Goal: Information Seeking & Learning: Understand process/instructions

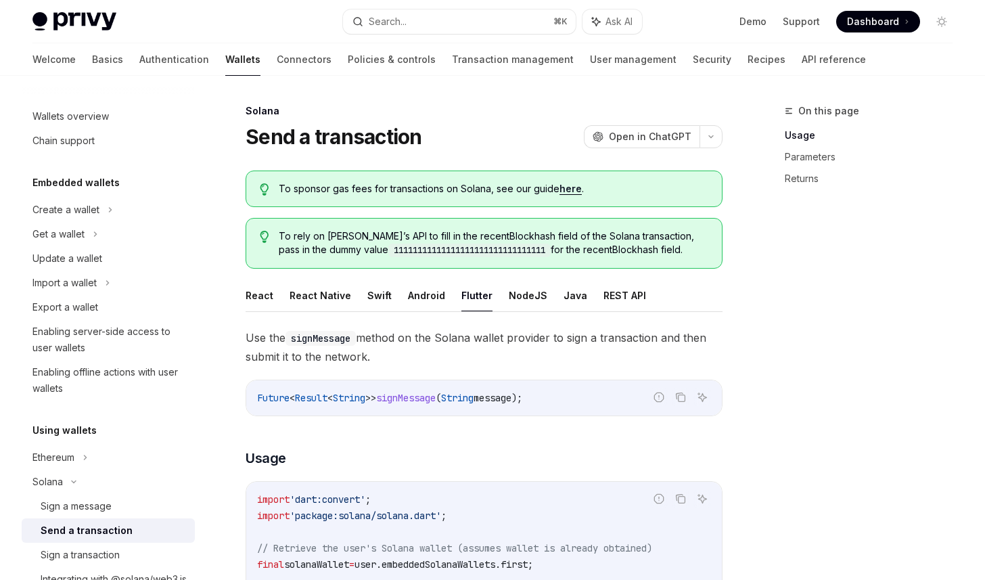
scroll to position [632, 0]
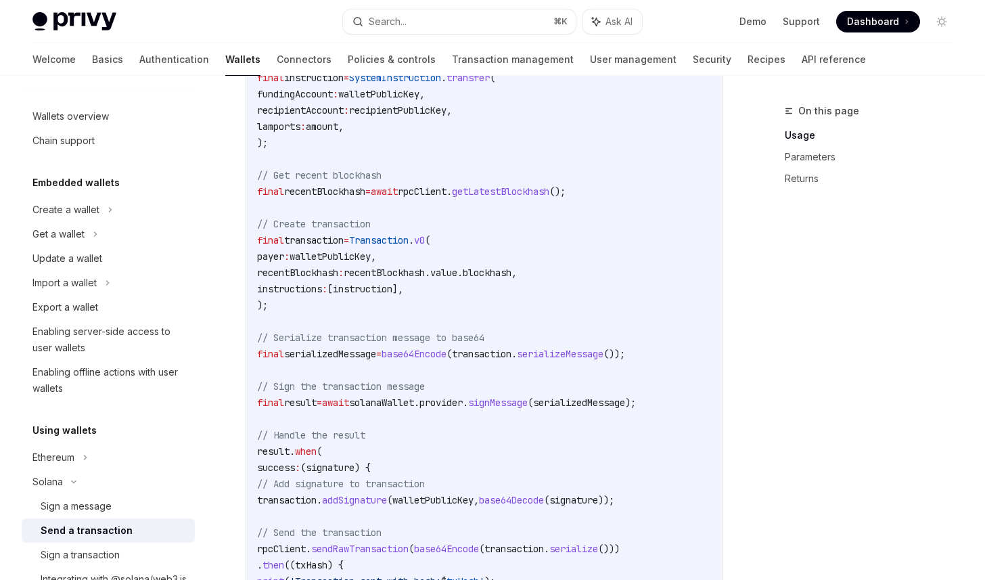
click at [468, 408] on span "solanaWallet.provider." at bounding box center [408, 402] width 119 height 12
click at [624, 407] on span "(serializedMessage);" at bounding box center [581, 402] width 108 height 12
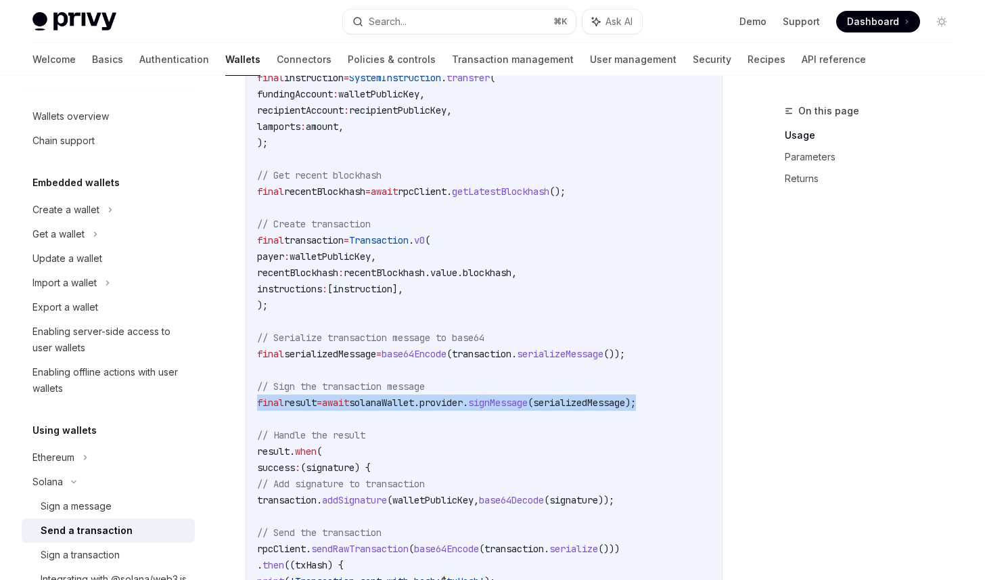
drag, startPoint x: 679, startPoint y: 407, endPoint x: 220, endPoint y: 394, distance: 458.7
click at [220, 394] on div "Solana Send a transaction OpenAI Open in ChatGPT OpenAI Open in ChatGPT To spon…" at bounding box center [357, 341] width 736 height 1742
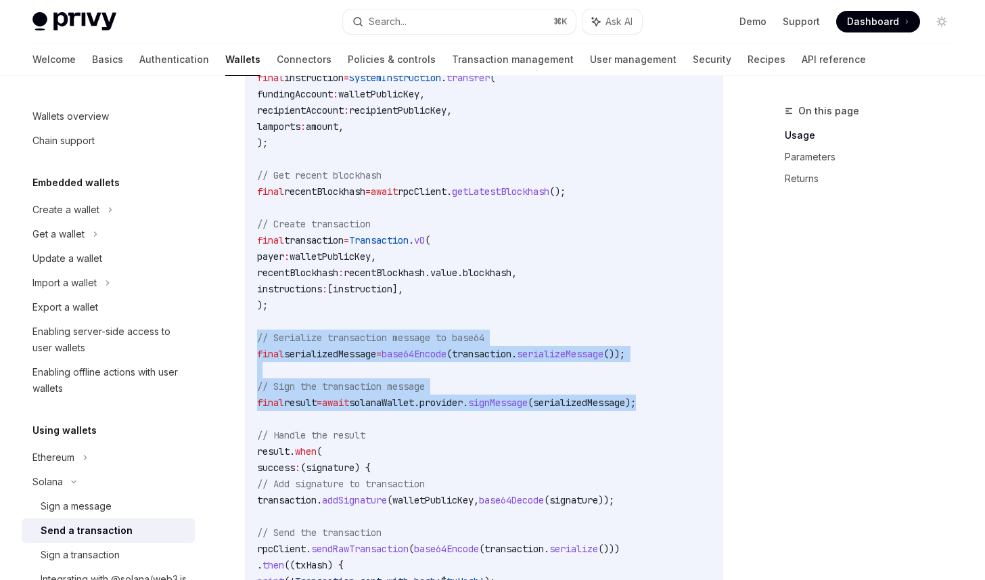
click at [257, 332] on span "// Serialize transaction message to base64" at bounding box center [370, 337] width 227 height 12
copy code "// Serialize transaction message to base64 final serializedMessage = base64Enco…"
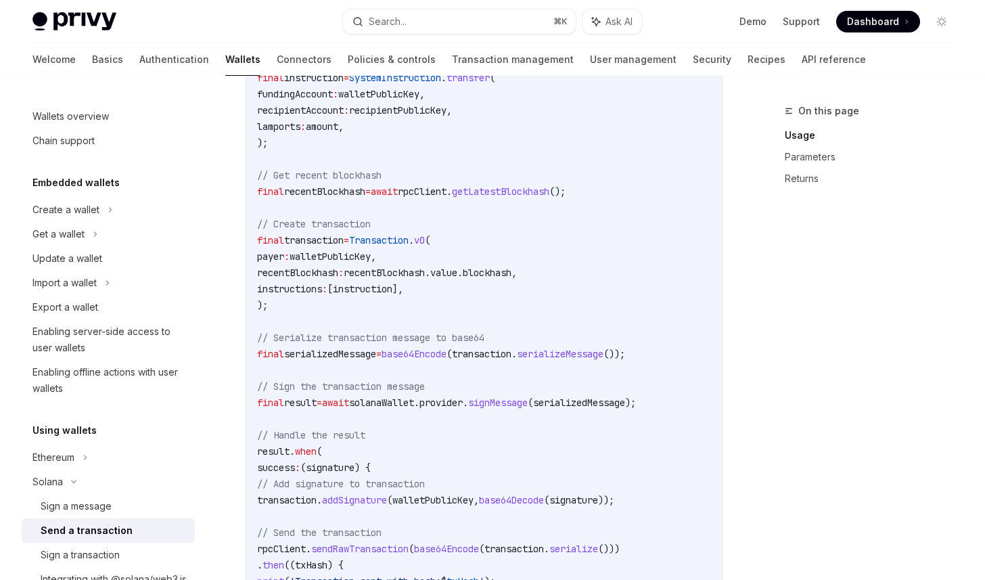
click at [258, 332] on span "// Serialize transaction message to base64" at bounding box center [370, 337] width 227 height 12
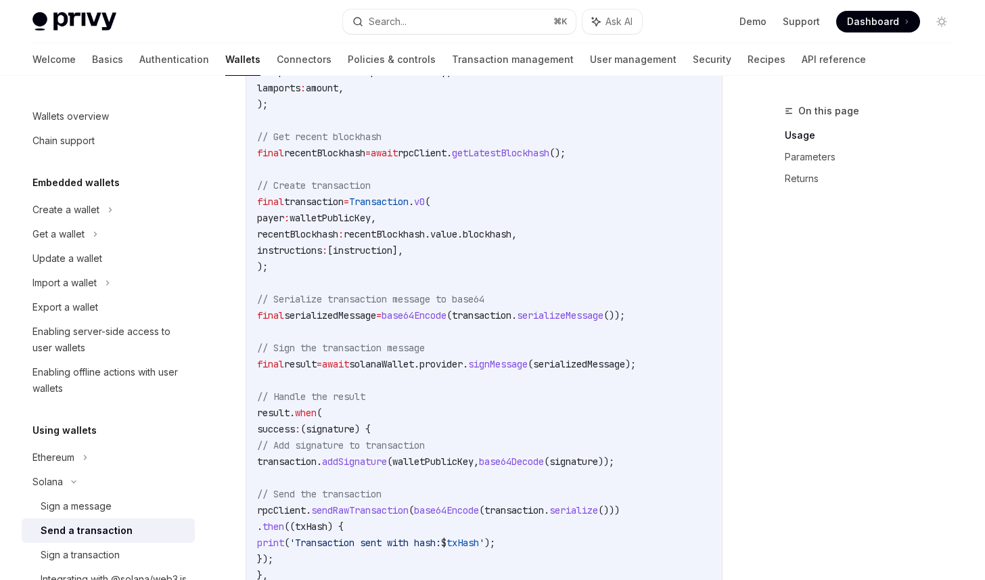
scroll to position [594, 0]
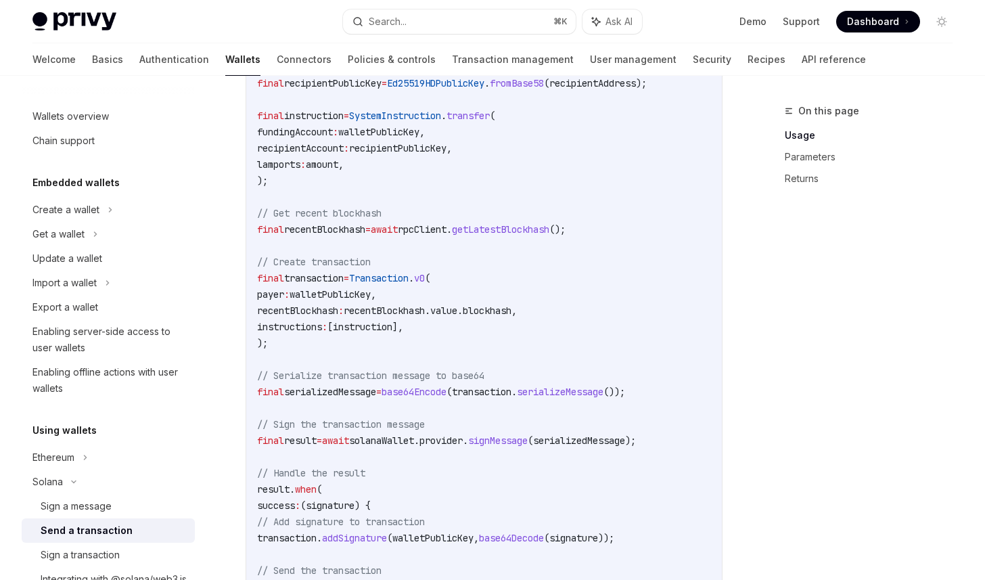
click at [284, 298] on span "payer" at bounding box center [270, 294] width 27 height 12
copy span "payer"
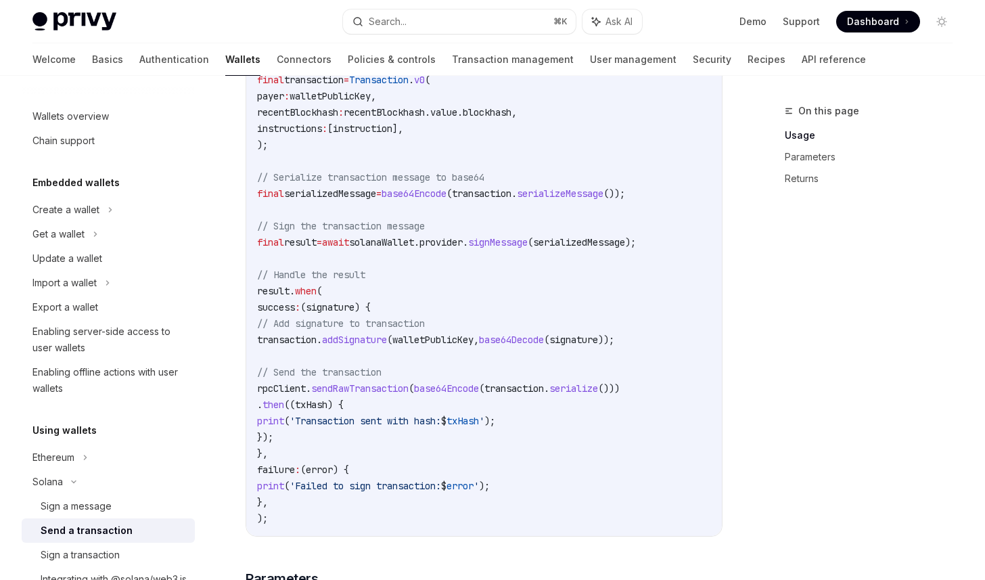
scroll to position [806, 0]
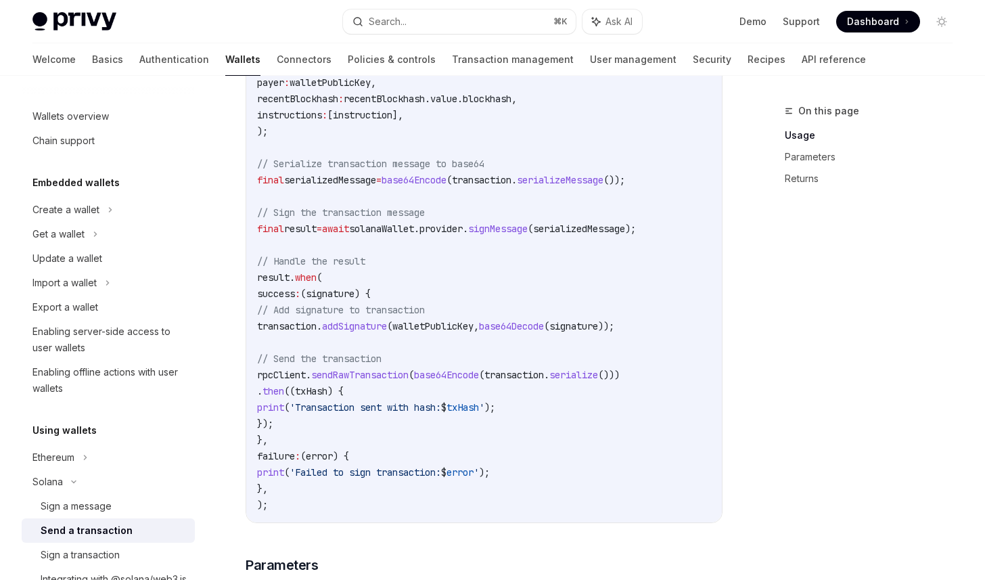
drag, startPoint x: 342, startPoint y: 429, endPoint x: 255, endPoint y: 324, distance: 136.9
click at [255, 323] on div "import 'dart:convert' ; import 'package:solana/solana.dart' ; // Retrieve the u…" at bounding box center [483, 98] width 475 height 847
copy code "transaction. addSignature (walletPublicKey, base64Decode (signature)); // Send …"
click at [434, 341] on code "import 'dart:convert' ; import 'package:solana/solana.dart' ; // Retrieve the u…" at bounding box center [484, 99] width 454 height 828
click at [369, 294] on span "(signature) {" at bounding box center [335, 293] width 70 height 12
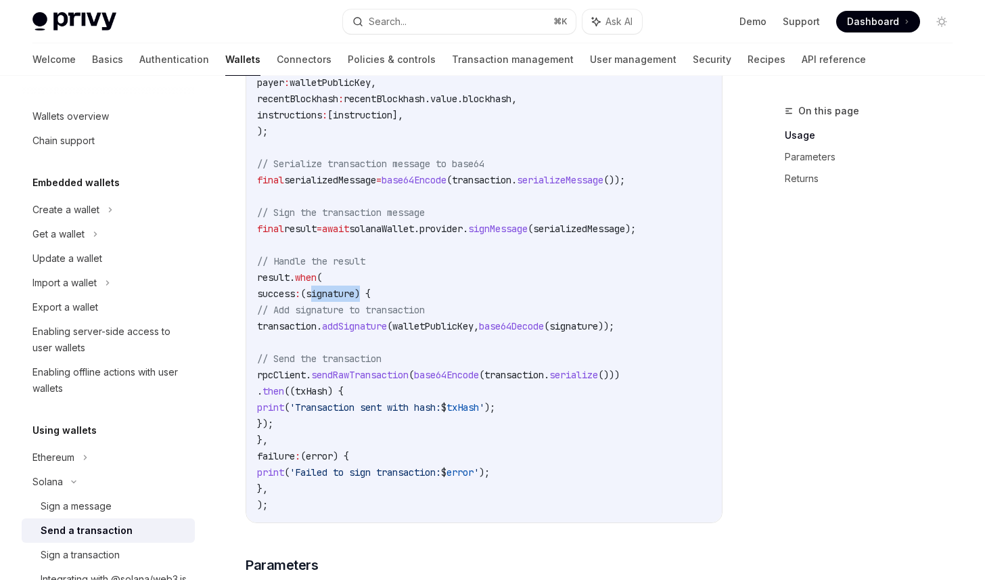
click at [369, 294] on span "(signature) {" at bounding box center [335, 293] width 70 height 12
copy span "signature"
click at [478, 369] on span "base64Encode" at bounding box center [446, 375] width 65 height 12
drag, startPoint x: 302, startPoint y: 324, endPoint x: 354, endPoint y: 420, distance: 109.6
click at [355, 420] on code "import 'dart:convert' ; import 'package:solana/solana.dart' ; // Retrieve the u…" at bounding box center [484, 99] width 454 height 828
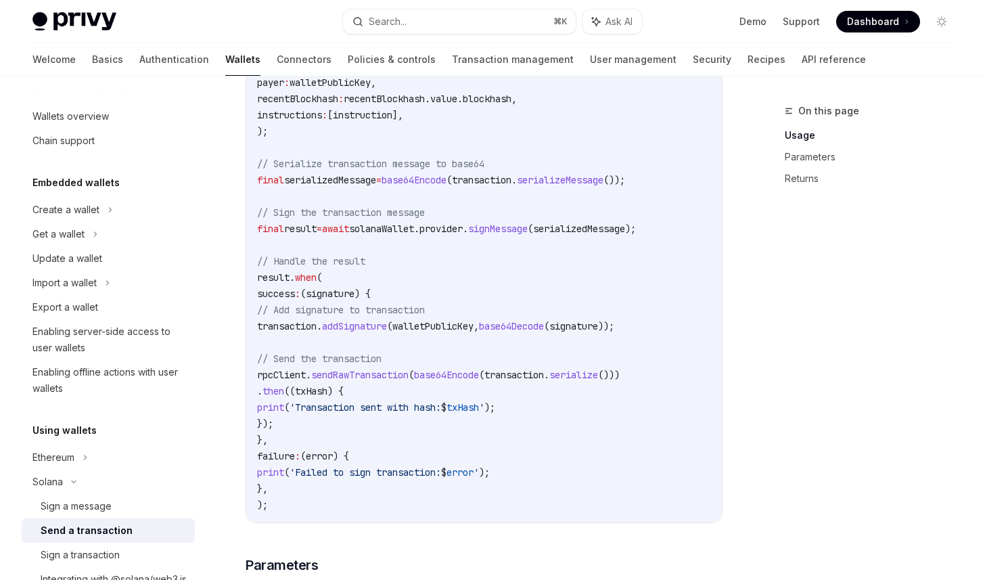
copy code "transaction. addSignature (walletPublicKey, base64Decode (signature)); // Send …"
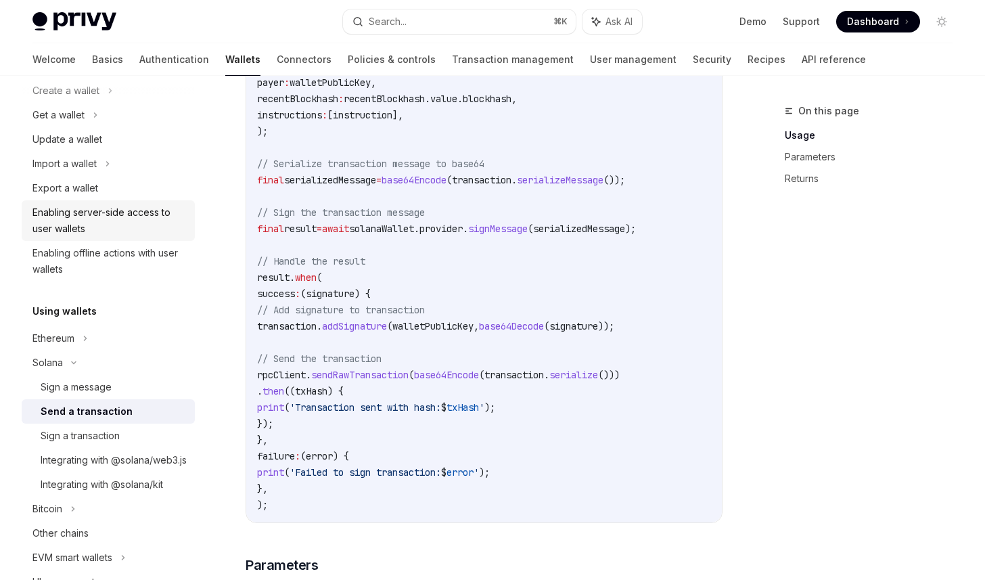
scroll to position [117, 0]
click at [122, 391] on div "Sign a message" at bounding box center [114, 389] width 146 height 16
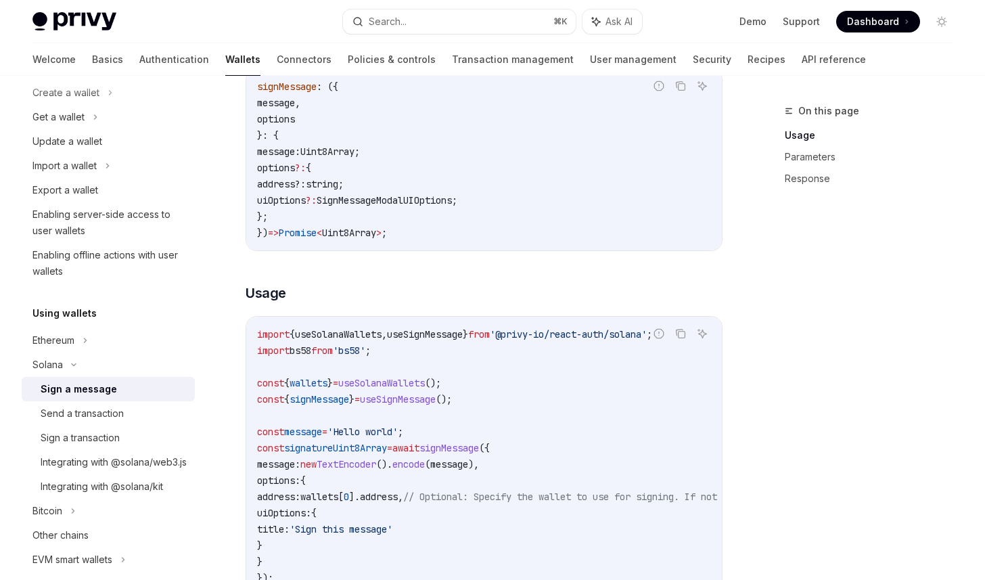
scroll to position [26, 0]
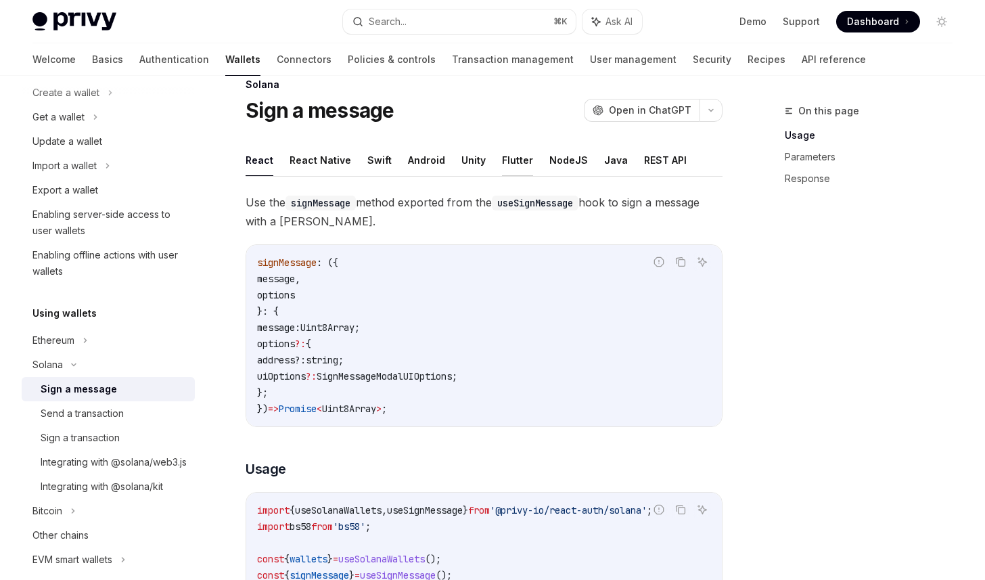
click at [502, 164] on button "Flutter" at bounding box center [517, 160] width 31 height 32
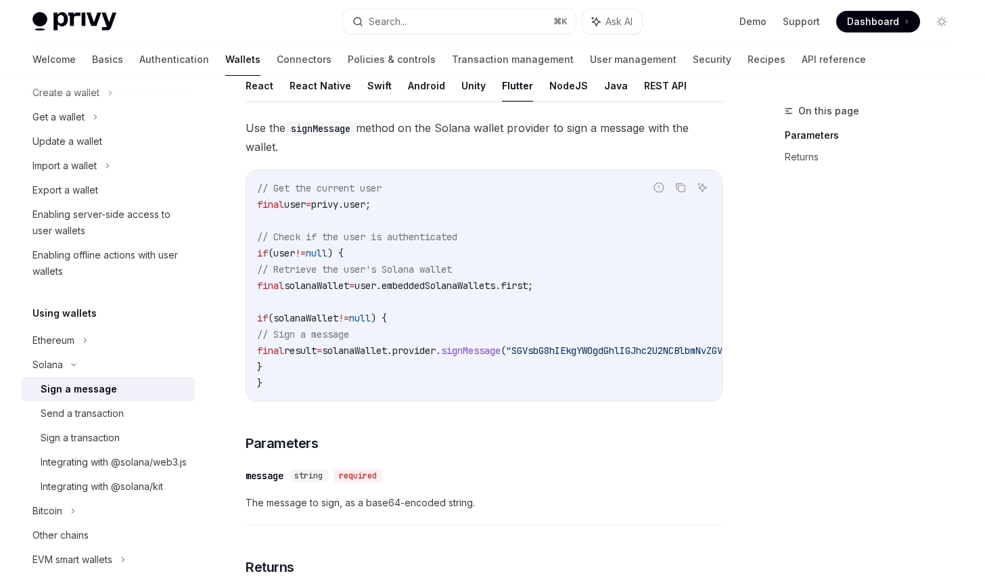
scroll to position [100, 0]
click at [119, 433] on div "Sign a transaction" at bounding box center [80, 437] width 79 height 16
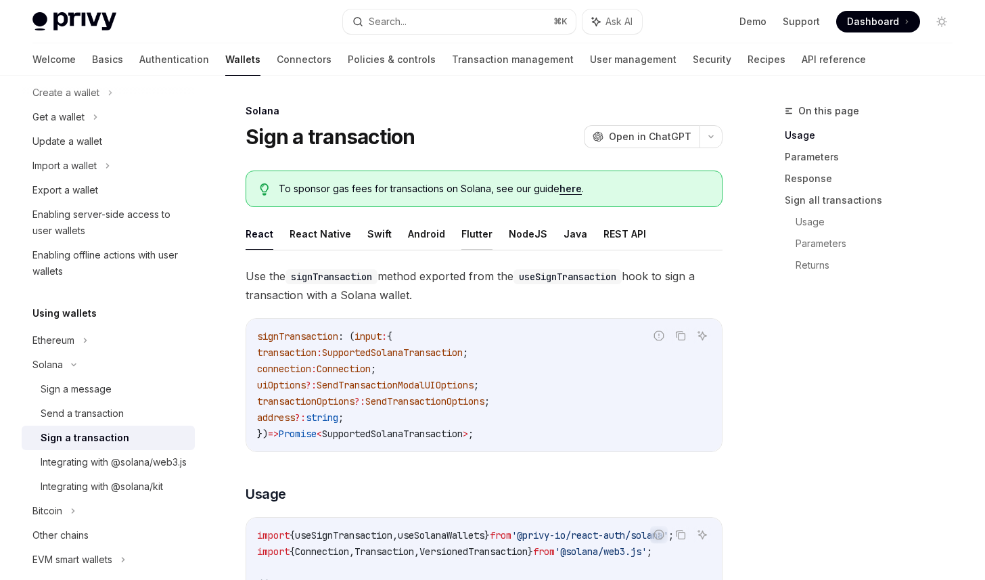
click at [469, 239] on button "Flutter" at bounding box center [476, 234] width 31 height 32
type textarea "*"
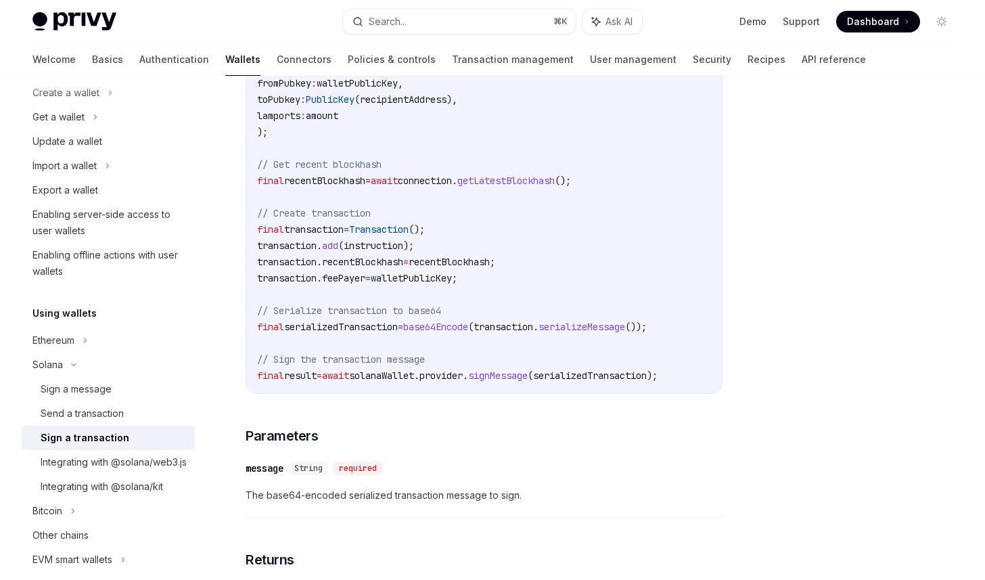
scroll to position [498, 0]
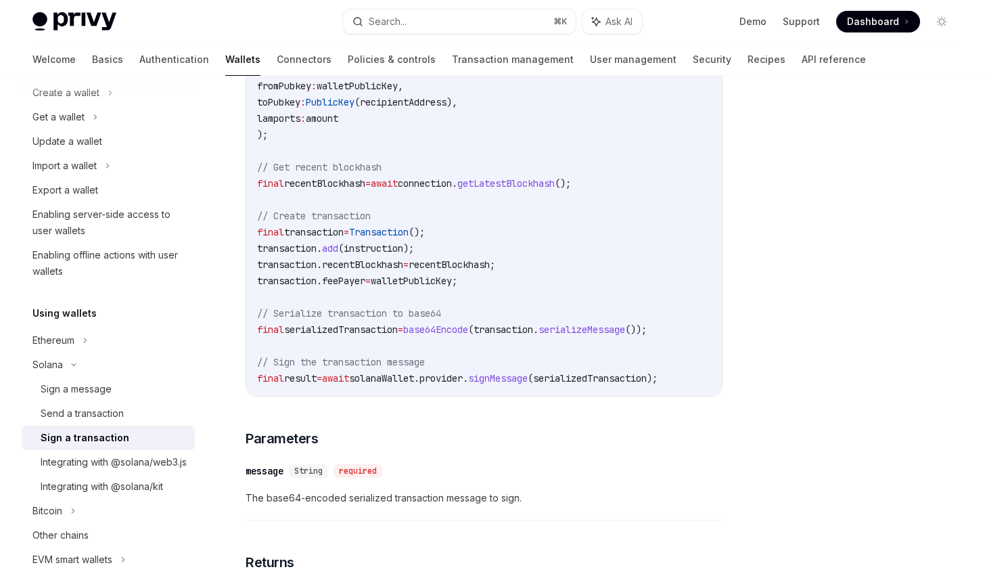
click at [408, 229] on span "Transaction" at bounding box center [379, 232] width 60 height 12
copy span "Transaction"
click at [105, 413] on div "Send a transaction" at bounding box center [82, 413] width 83 height 16
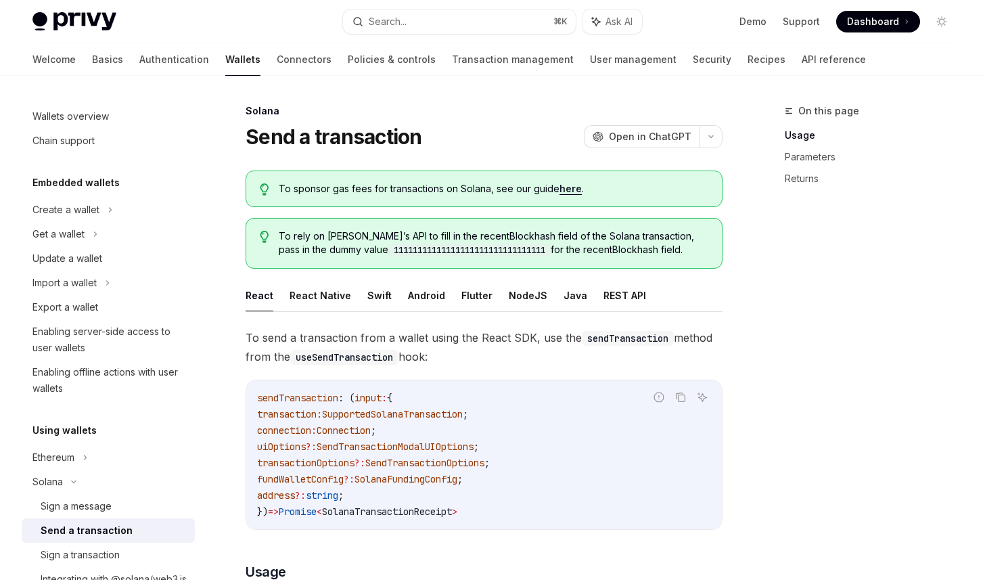
scroll to position [135, 0]
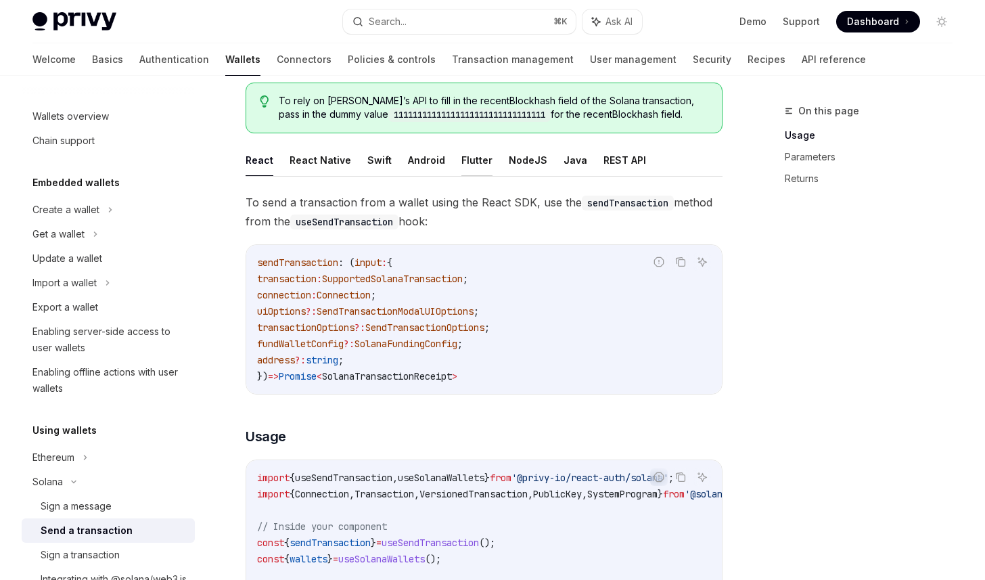
click at [467, 155] on button "Flutter" at bounding box center [476, 160] width 31 height 32
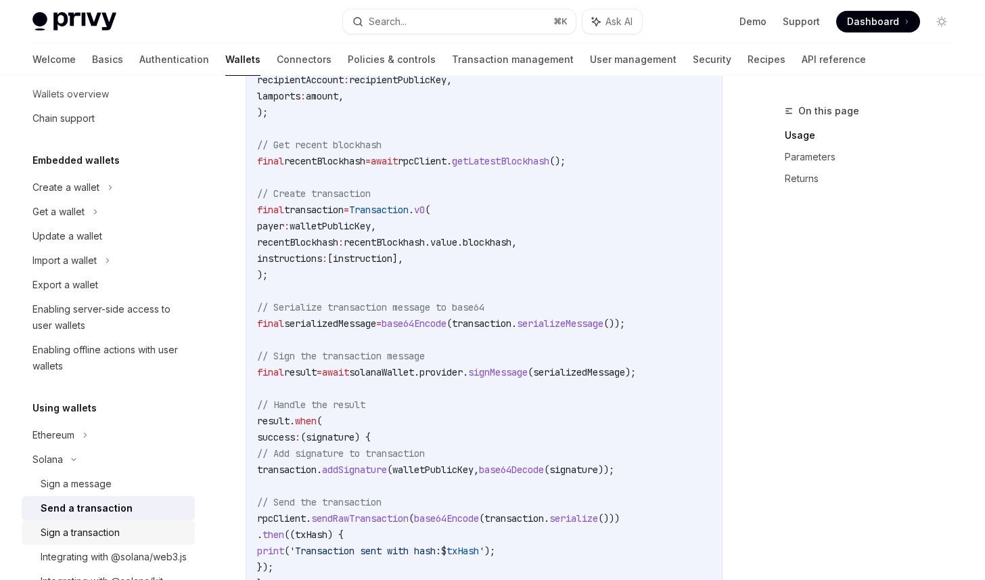
scroll to position [30, 0]
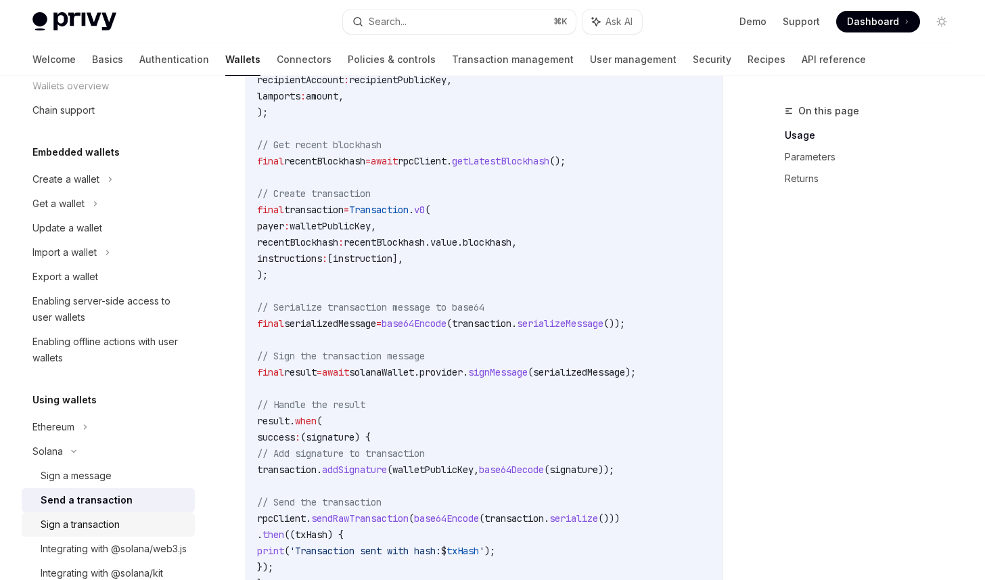
click at [117, 522] on div "Sign a transaction" at bounding box center [80, 524] width 79 height 16
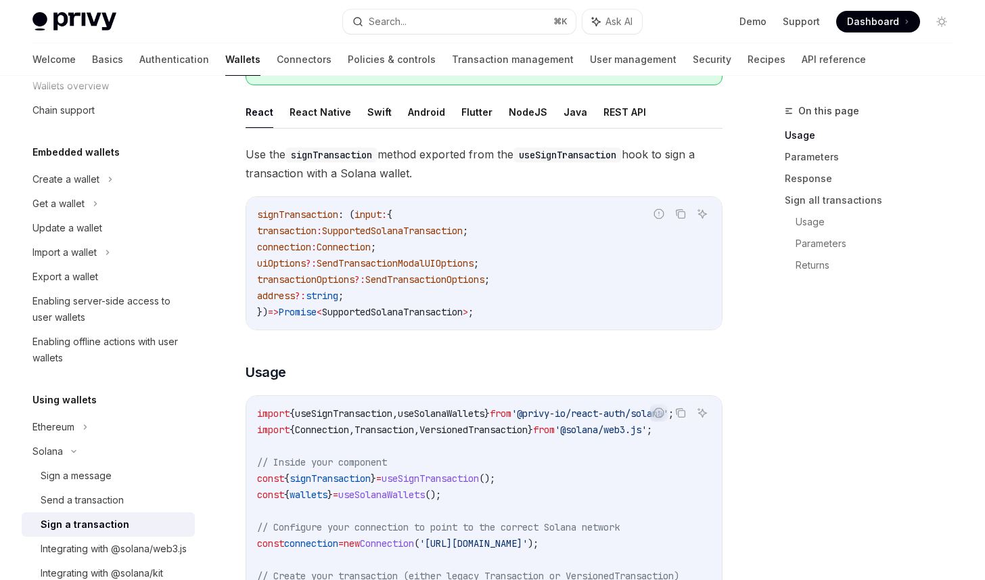
scroll to position [94, 0]
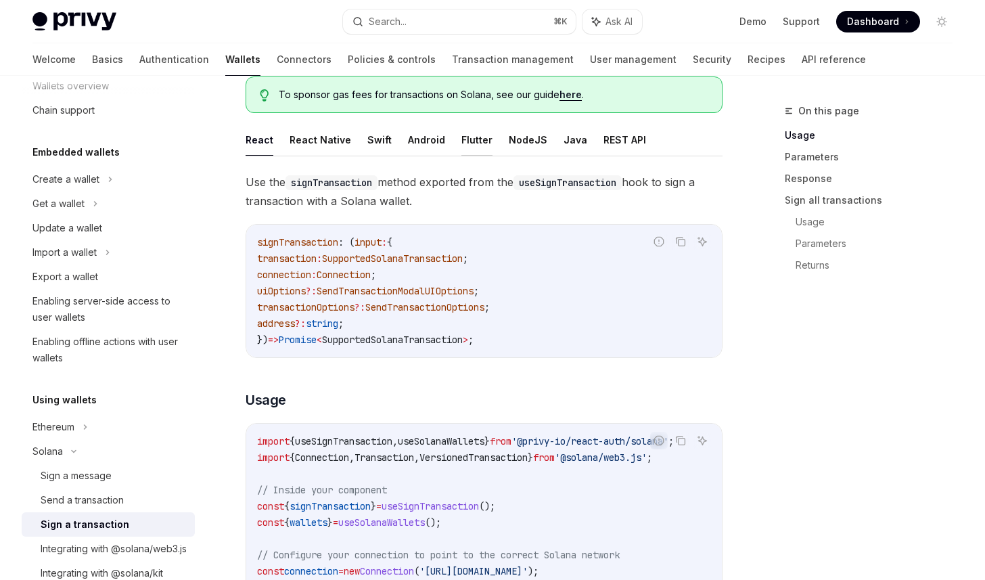
click at [470, 137] on button "Flutter" at bounding box center [476, 140] width 31 height 32
type textarea "*"
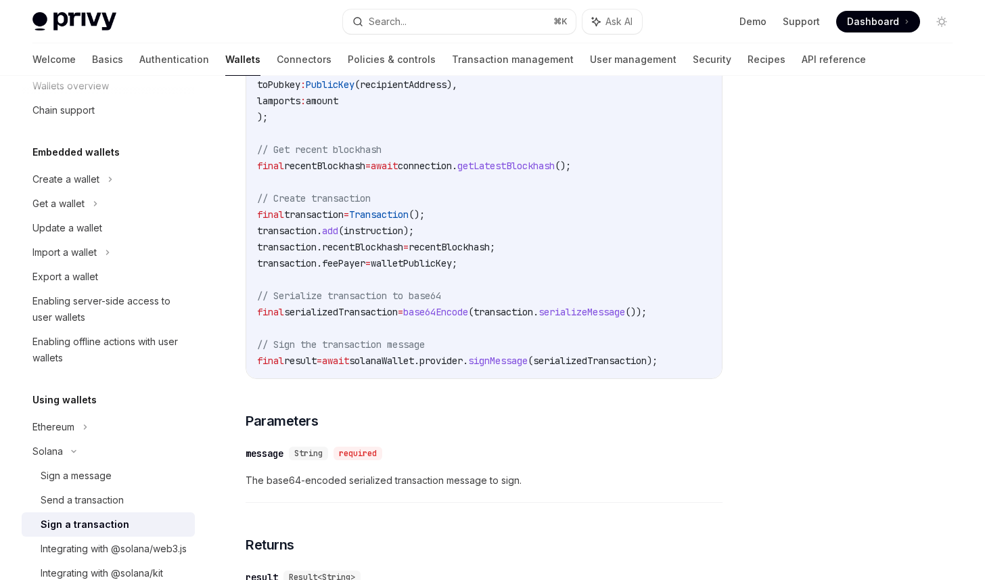
scroll to position [484, 0]
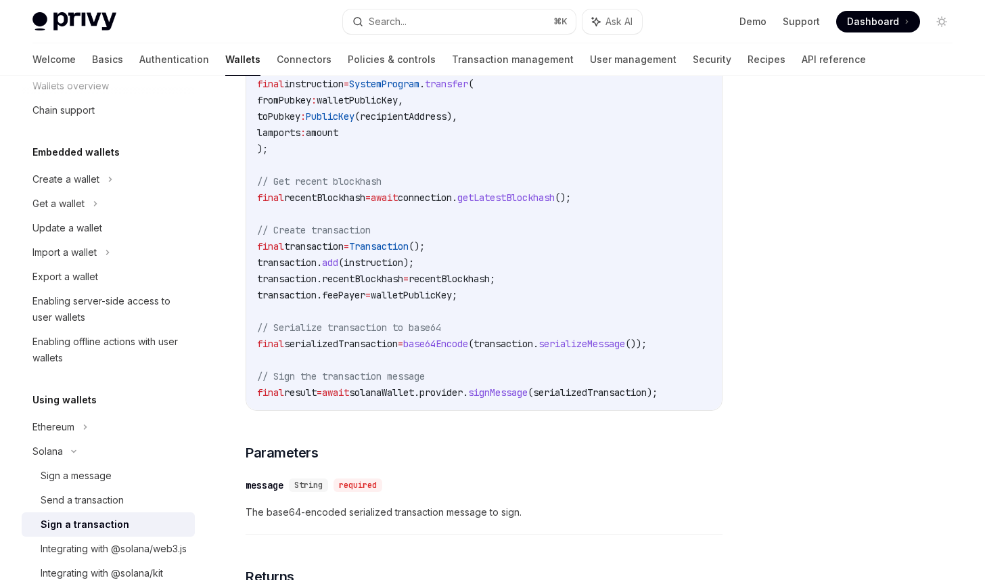
click at [486, 220] on code "// Retrieve the user's Solana wallet (assumes wallet is already obtained) final…" at bounding box center [484, 173] width 454 height 454
